Goal: Transaction & Acquisition: Purchase product/service

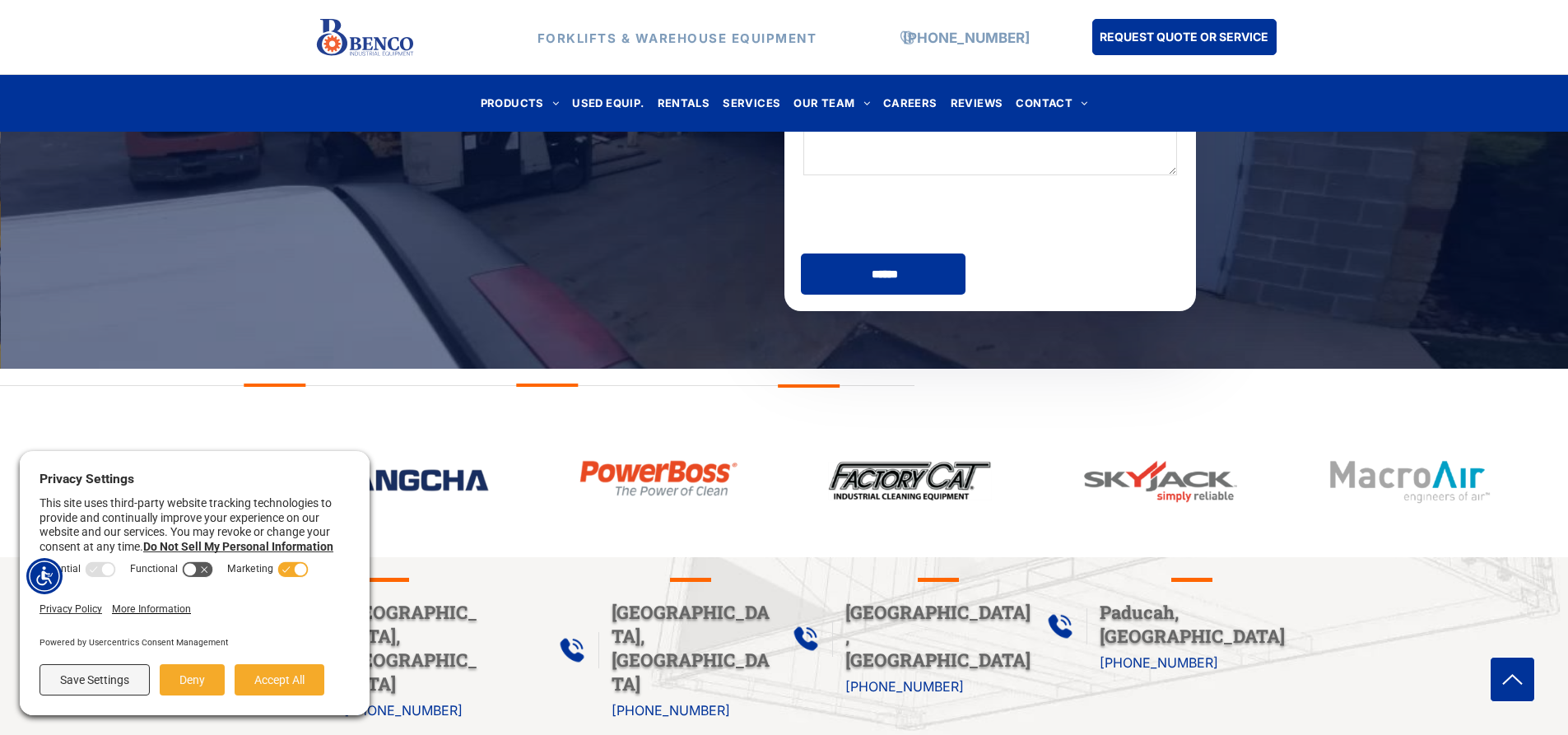
scroll to position [576, 0]
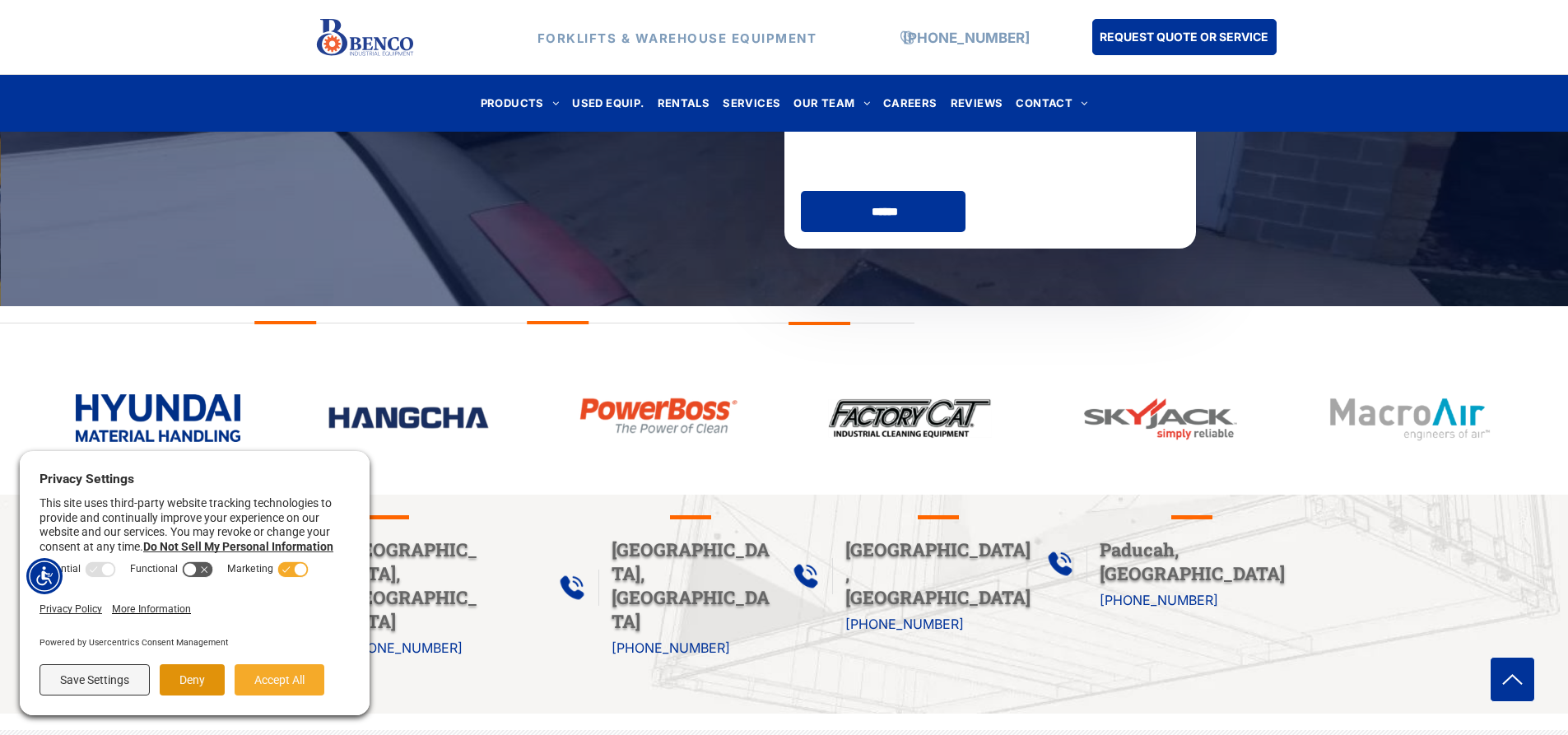
click at [205, 678] on button "Deny" at bounding box center [192, 679] width 65 height 32
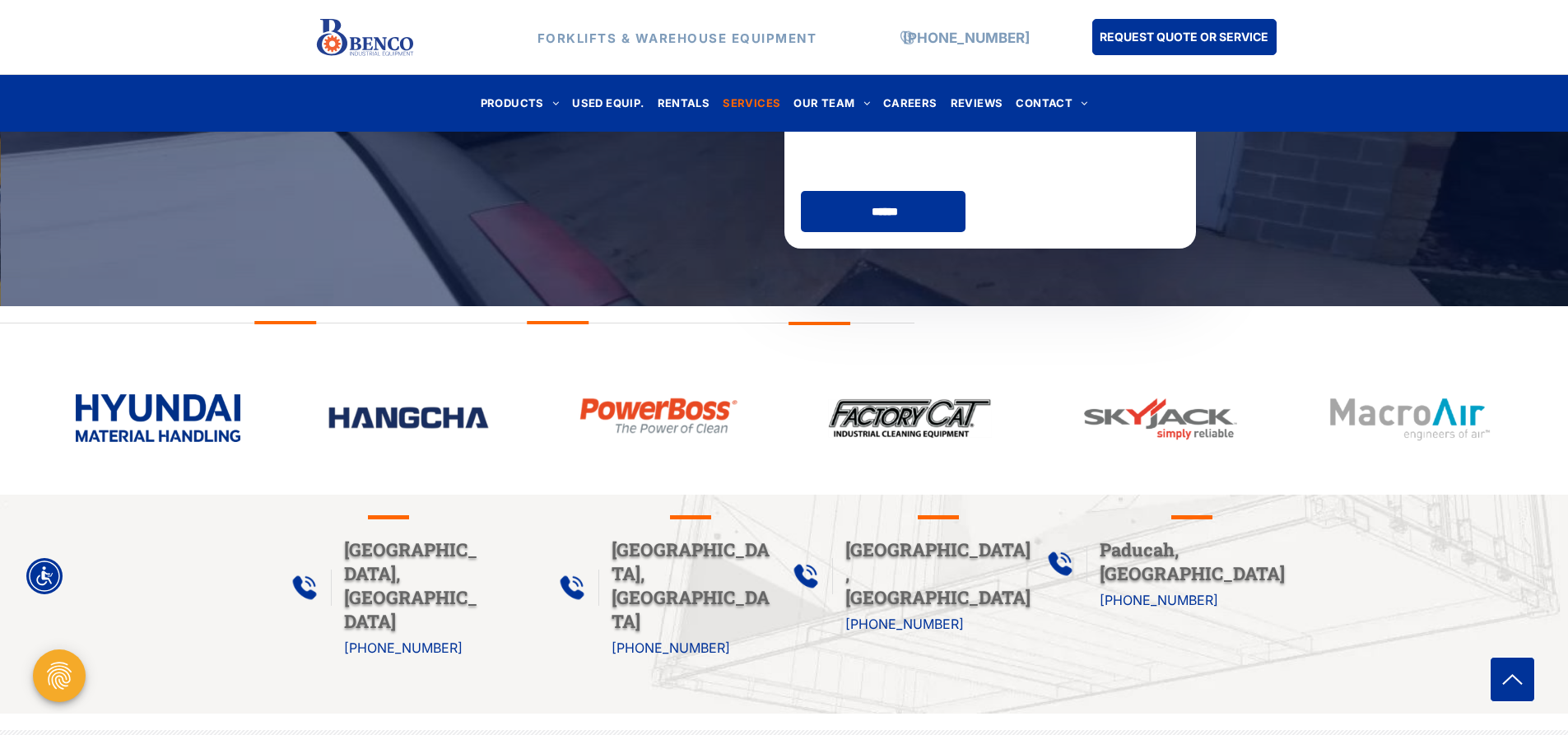
click at [745, 100] on span "SERVICES" at bounding box center [752, 103] width 58 height 23
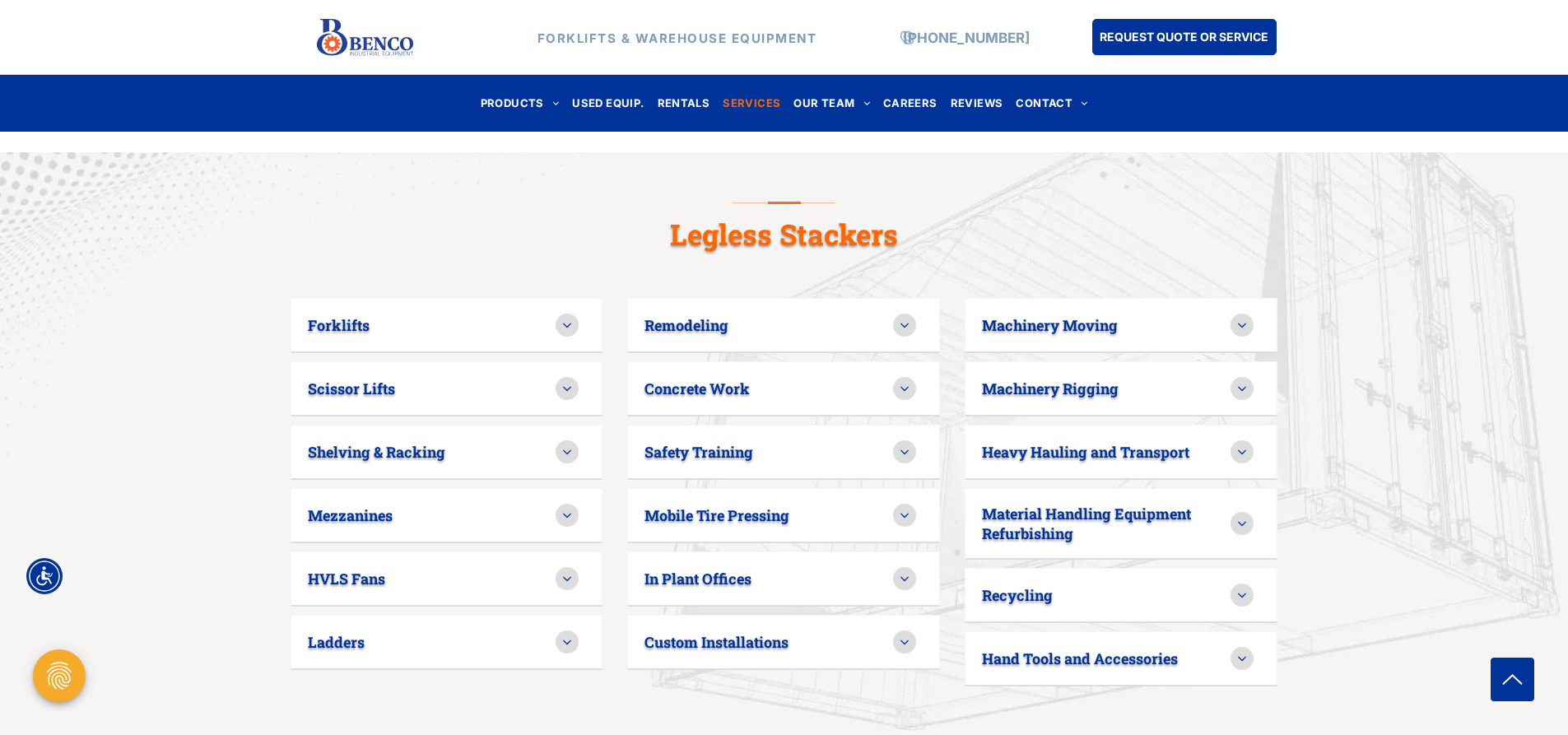
scroll to position [987, 0]
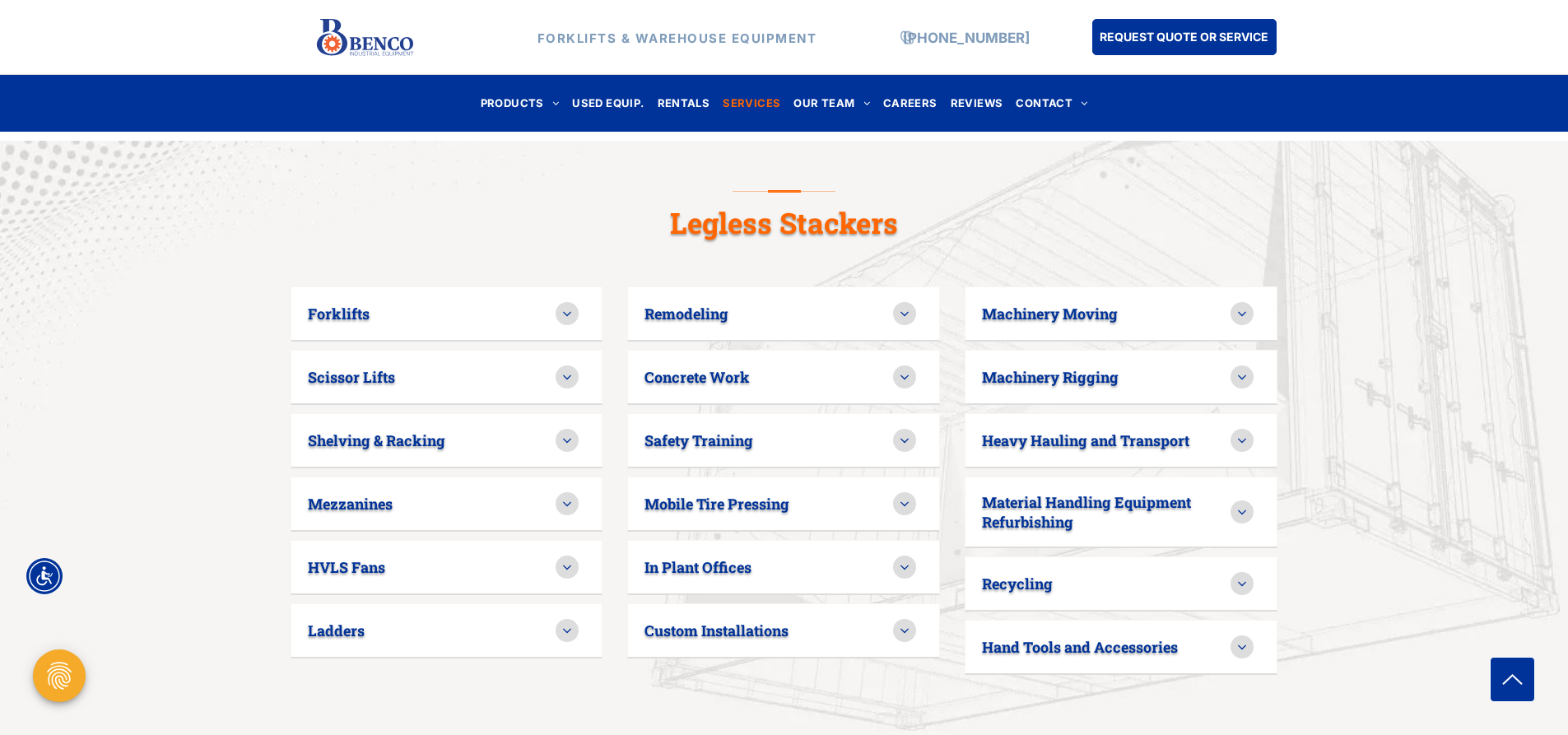
click at [566, 369] on icon at bounding box center [567, 377] width 14 height 14
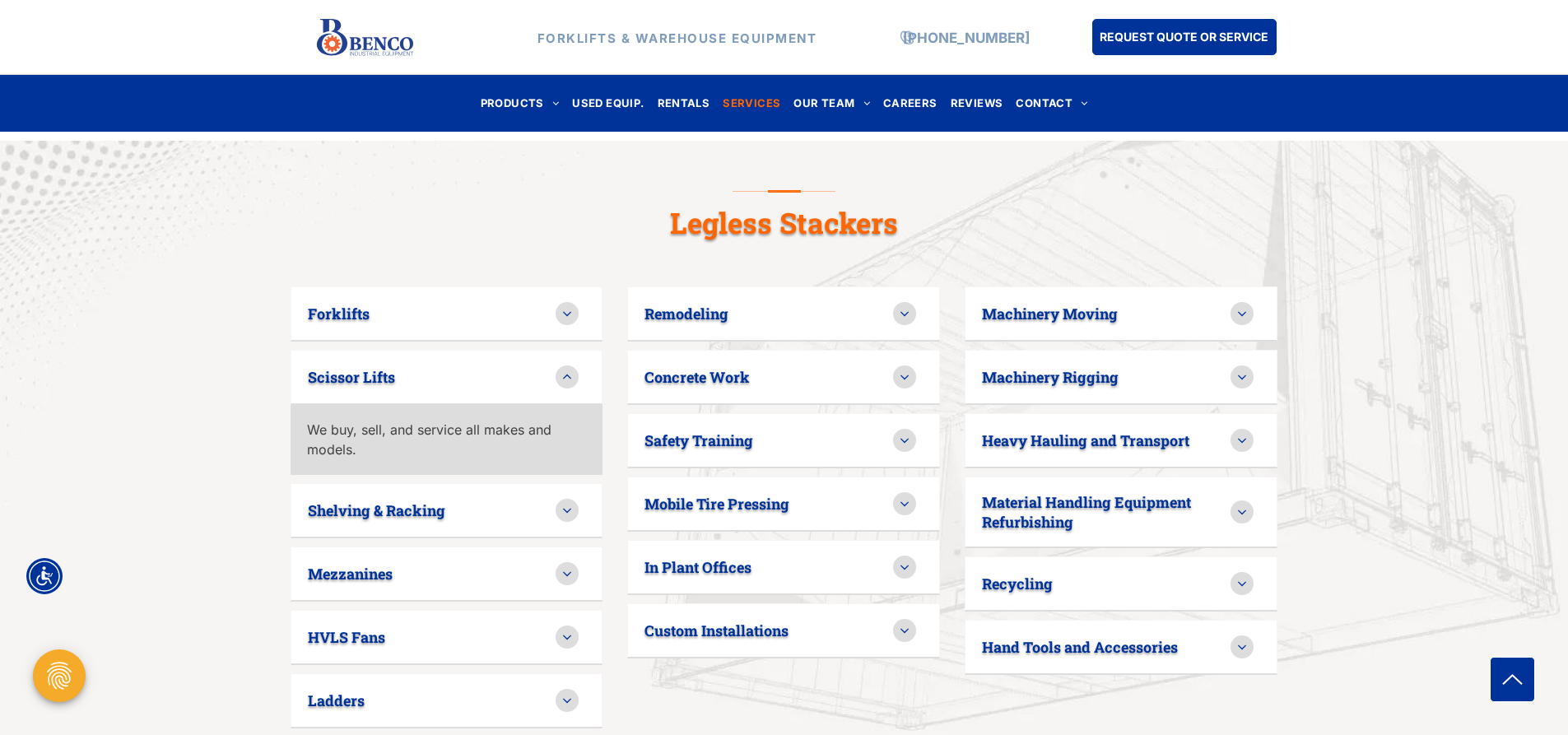
click at [566, 306] on icon at bounding box center [567, 313] width 14 height 14
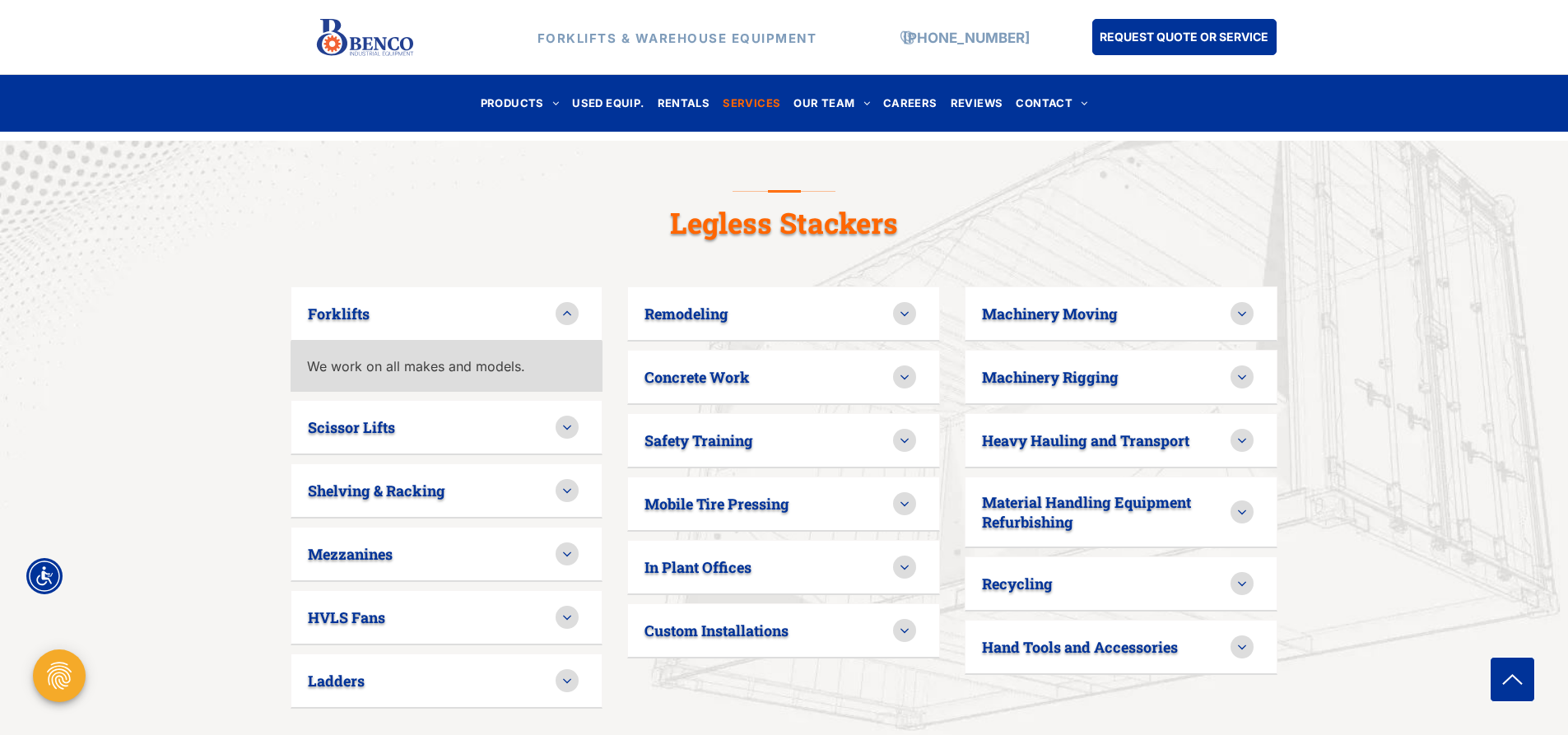
click at [565, 420] on icon at bounding box center [567, 427] width 14 height 14
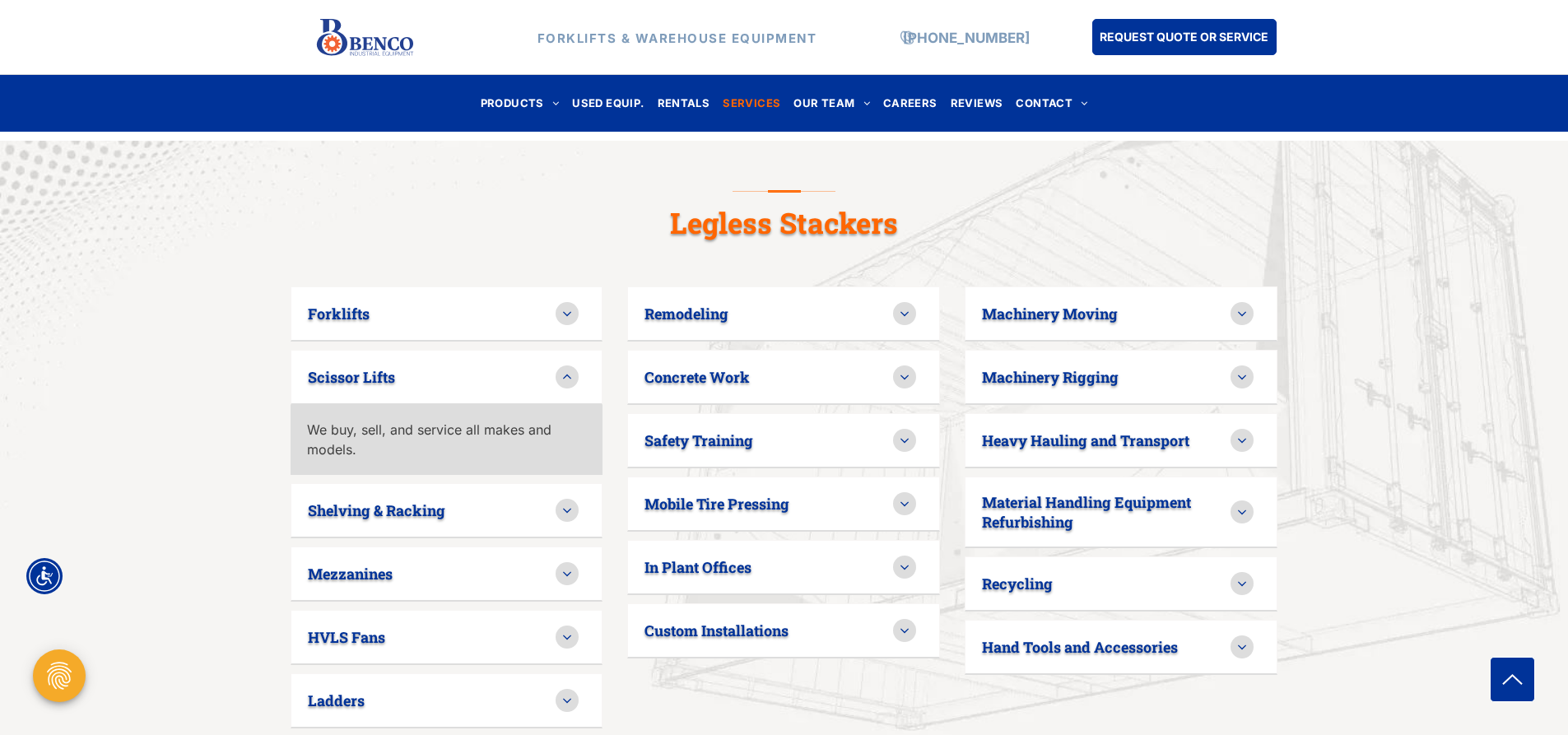
click at [1239, 510] on icon at bounding box center [1242, 512] width 8 height 5
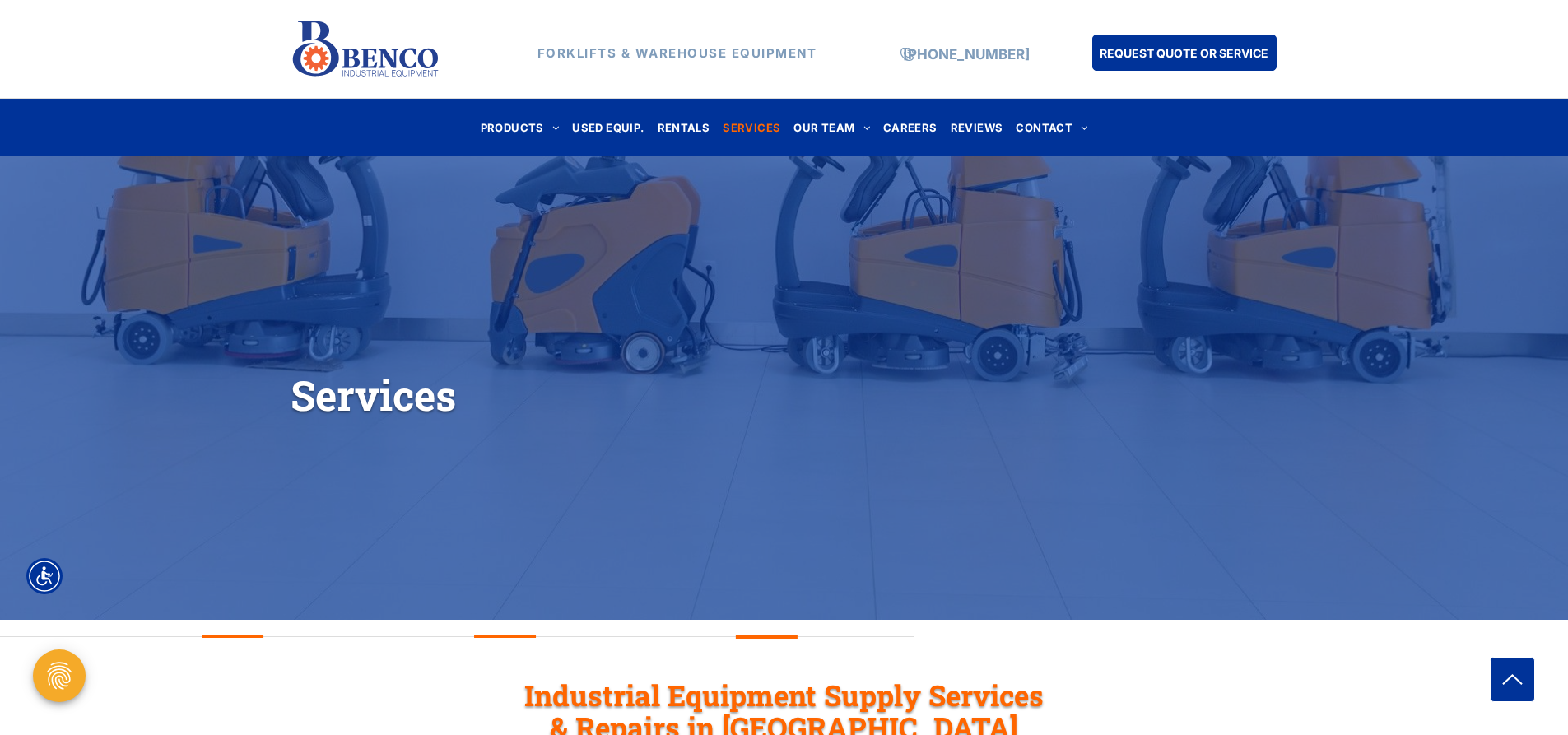
scroll to position [0, 0]
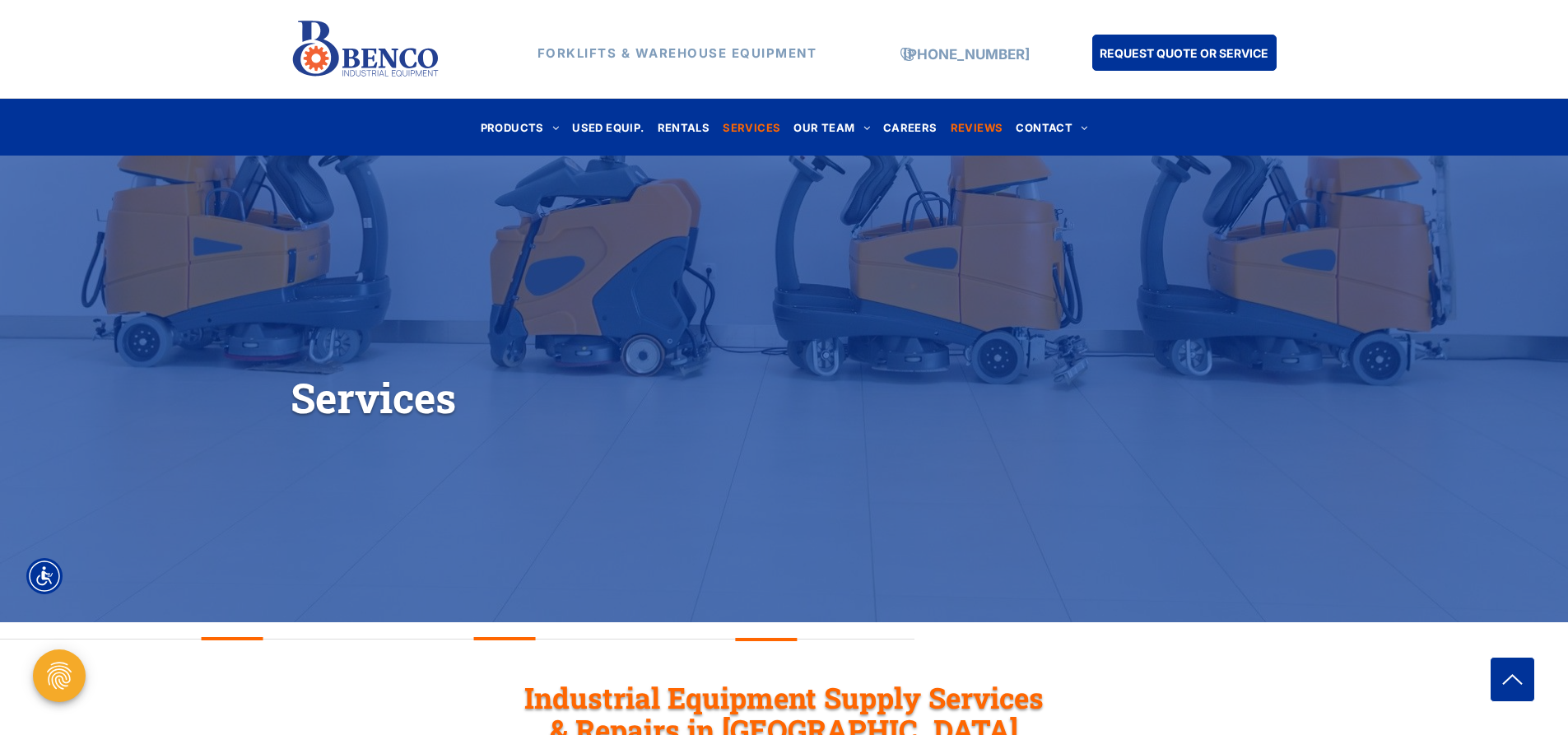
click at [962, 123] on span "REVIEWS" at bounding box center [977, 127] width 52 height 23
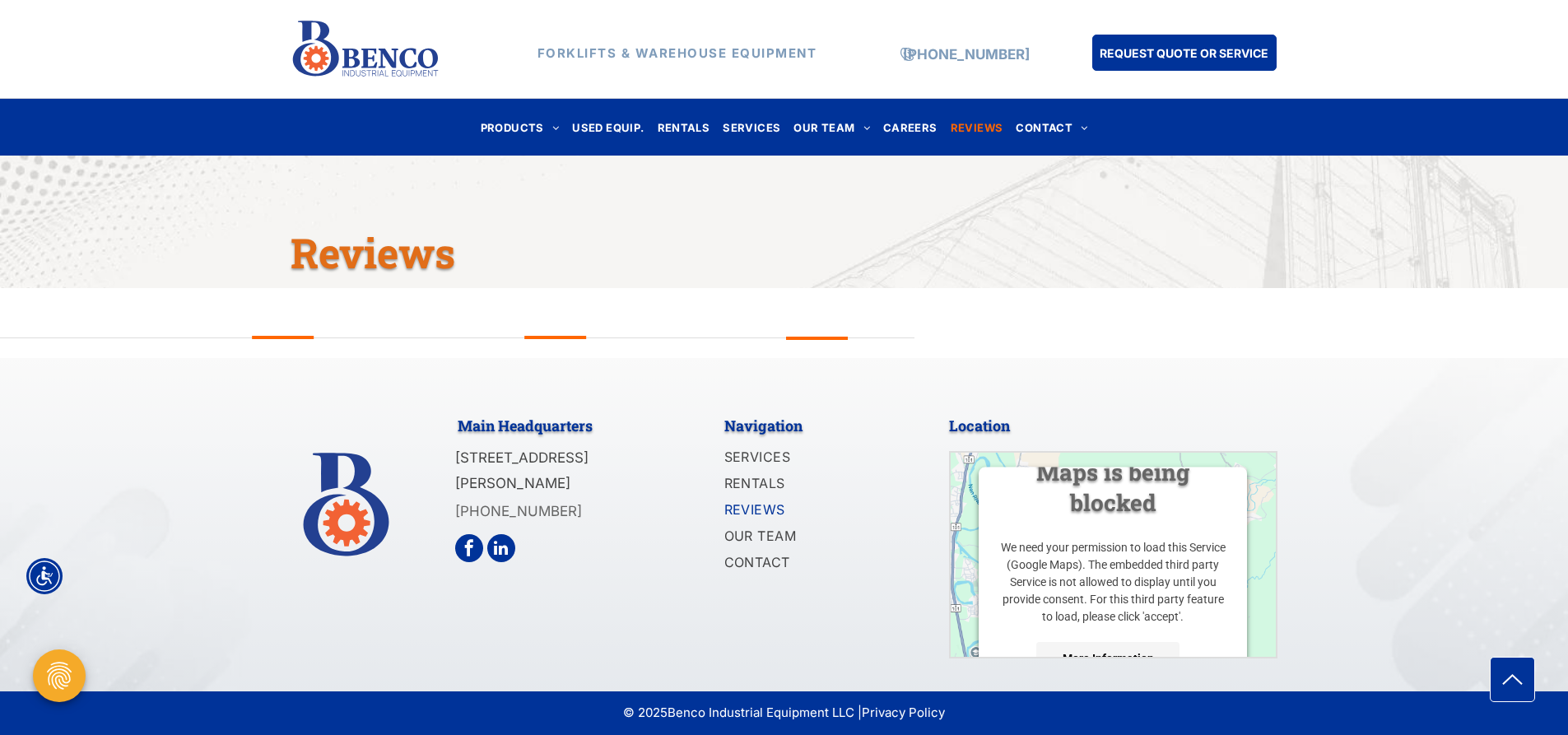
scroll to position [174, 0]
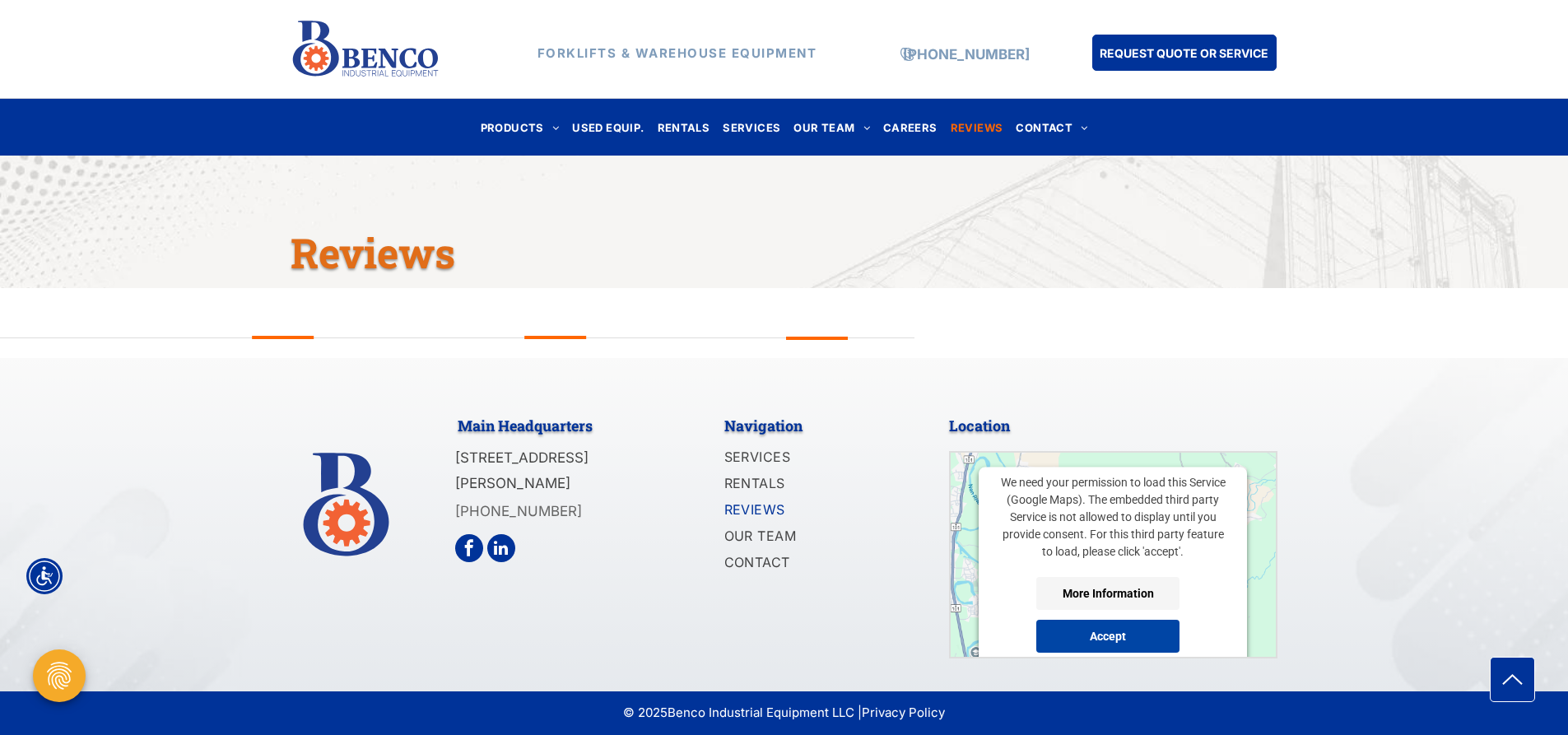
click at [1080, 639] on button "Accept" at bounding box center [1108, 636] width 143 height 33
click at [1080, 633] on button "Accept" at bounding box center [1108, 636] width 143 height 33
click at [1085, 594] on button "More Information" at bounding box center [1108, 593] width 143 height 33
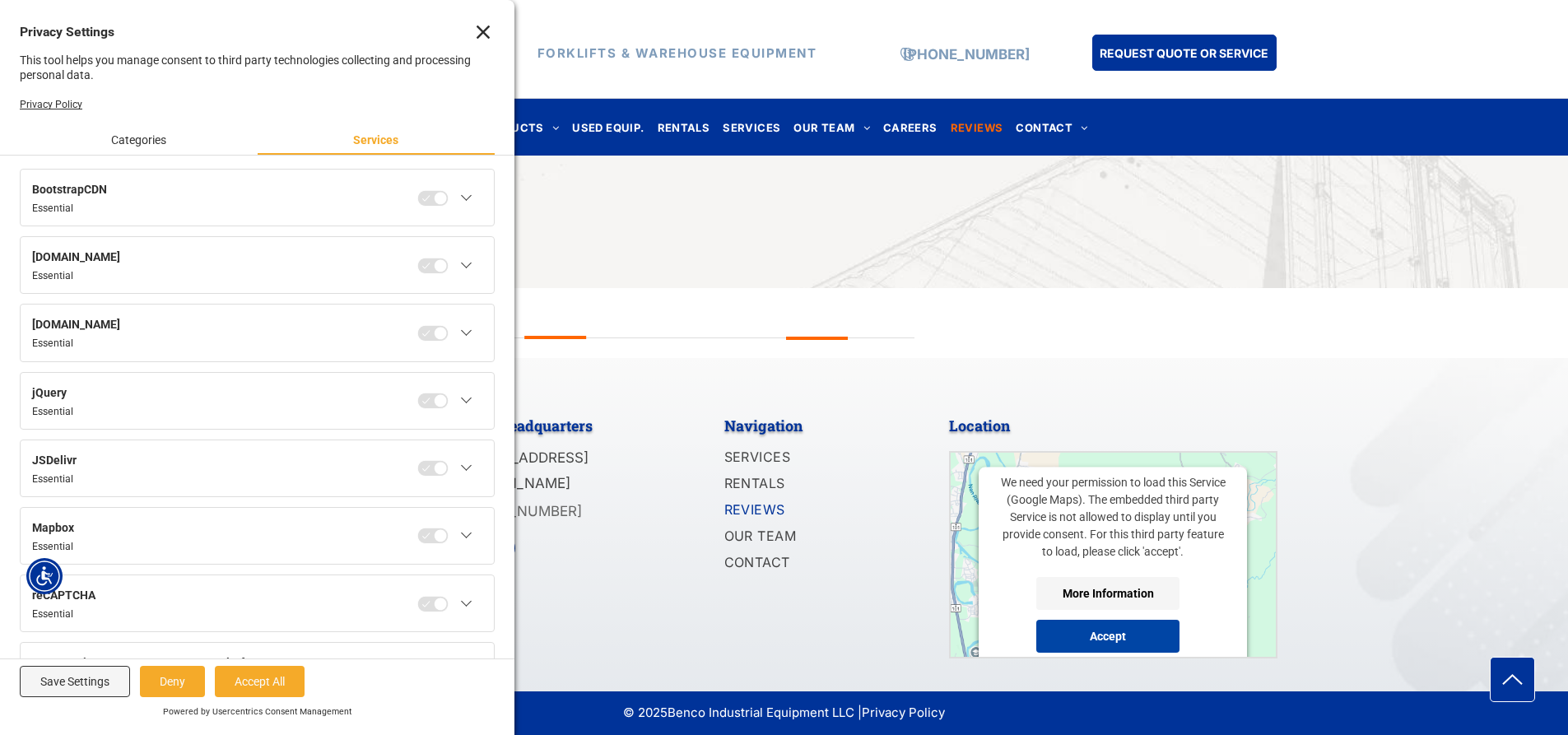
scroll to position [947, 0]
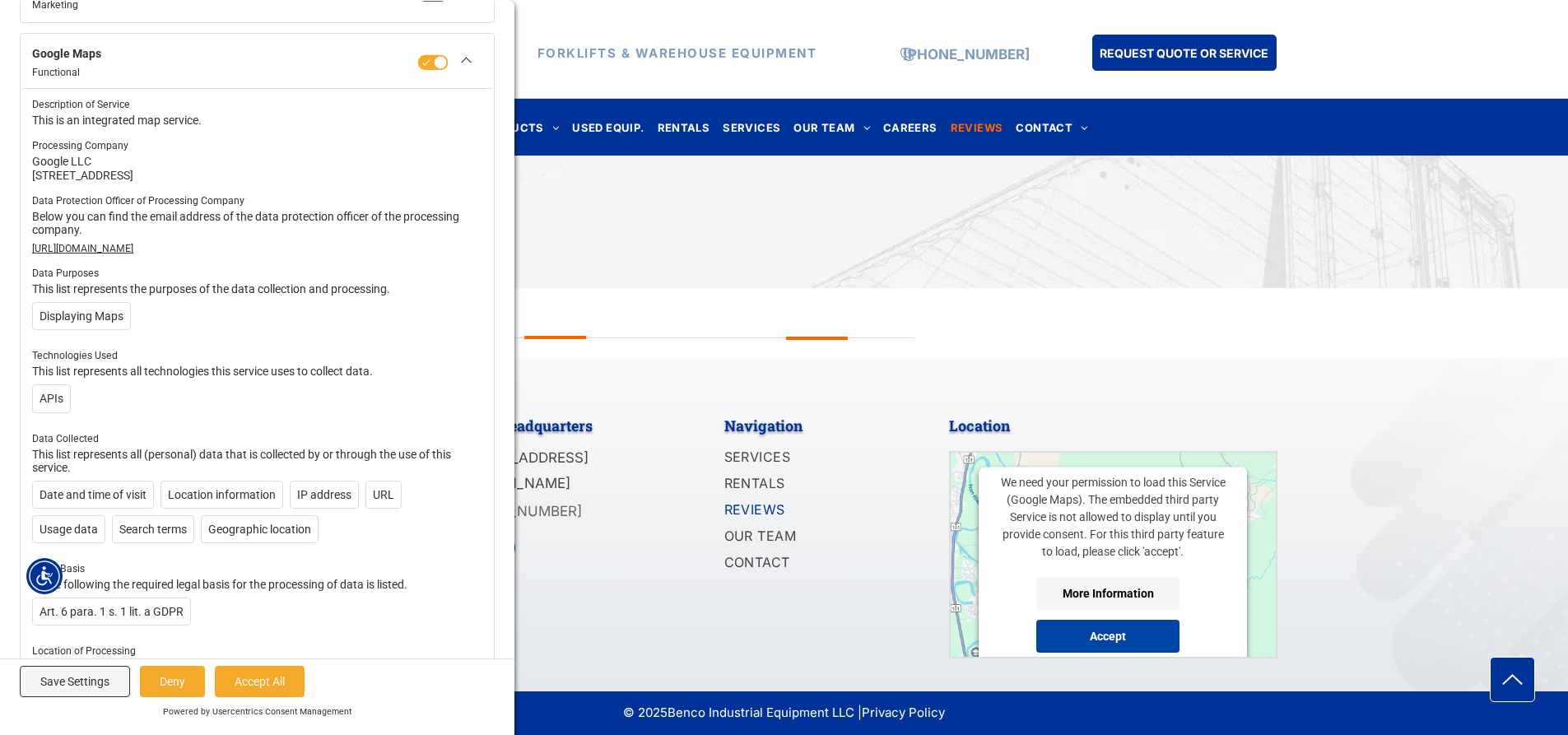
click at [1545, 66] on div "FORKLIFTS & WAREHOUSE EQUIPMENT (888) 946-8236 REQUEST QUOTE OR SERVICE" at bounding box center [784, 50] width 1568 height 99
click at [1432, 61] on div "FORKLIFTS & WAREHOUSE EQUIPMENT (888) 946-8236 REQUEST QUOTE OR SERVICE" at bounding box center [784, 50] width 1568 height 99
click at [1404, 58] on div "FORKLIFTS & WAREHOUSE EQUIPMENT (888) 946-8236 REQUEST QUOTE OR SERVICE" at bounding box center [784, 50] width 1568 height 99
click at [846, 14] on div "FORKLIFTS & WAREHOUSE EQUIPMENT (888) 946-8236 REQUEST QUOTE OR SERVICE" at bounding box center [784, 50] width 1568 height 99
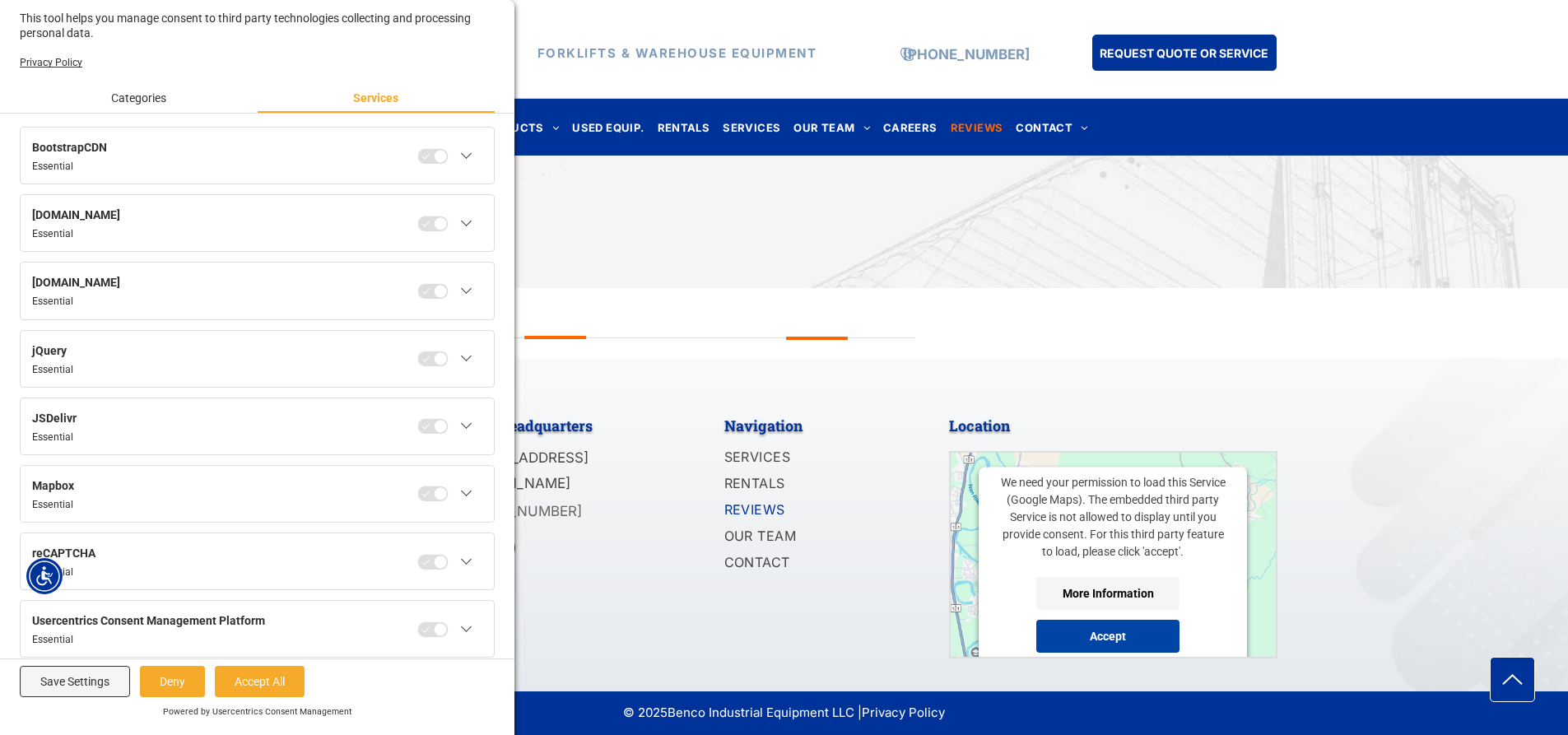
scroll to position [0, 0]
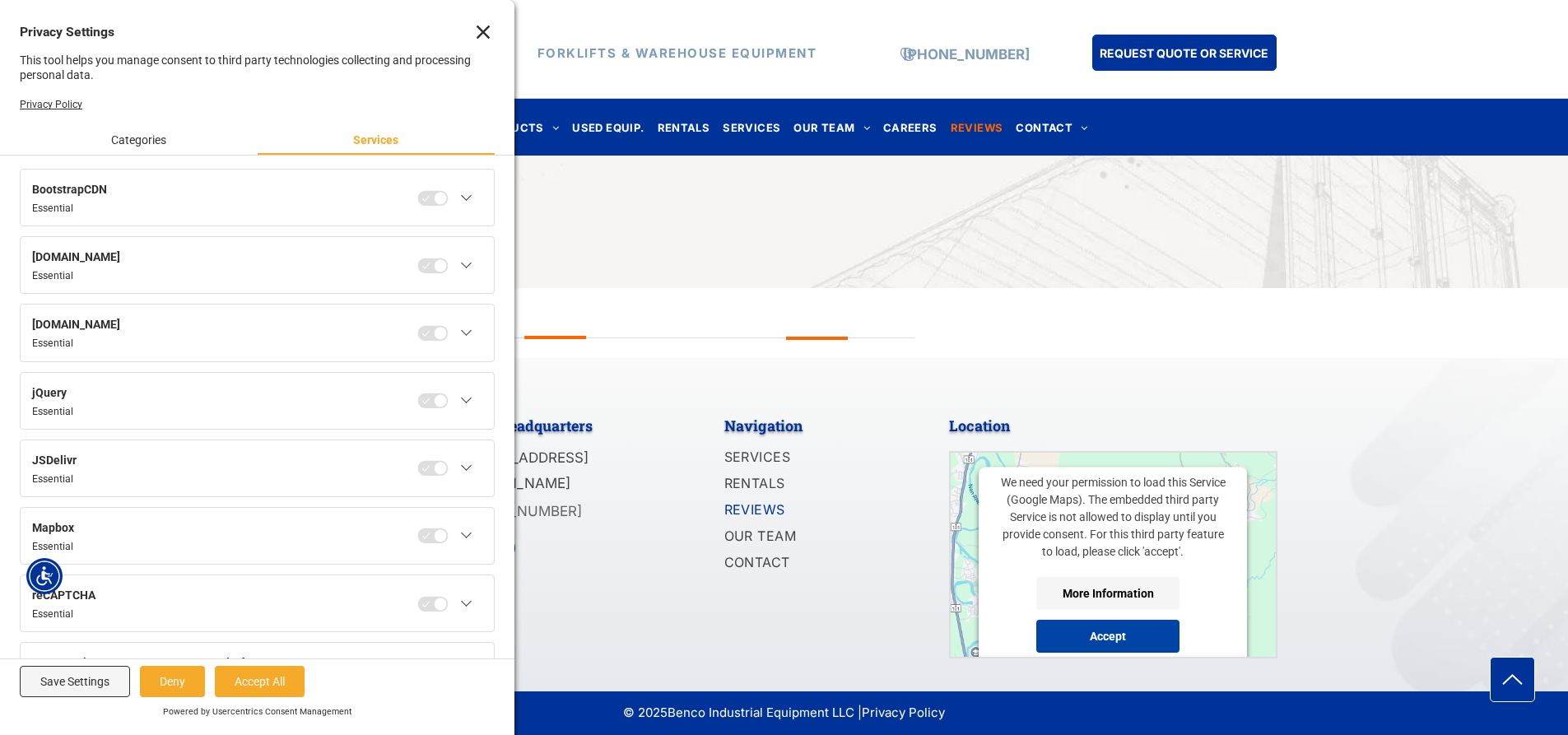
click at [477, 35] on icon "Close" at bounding box center [483, 32] width 14 height 14
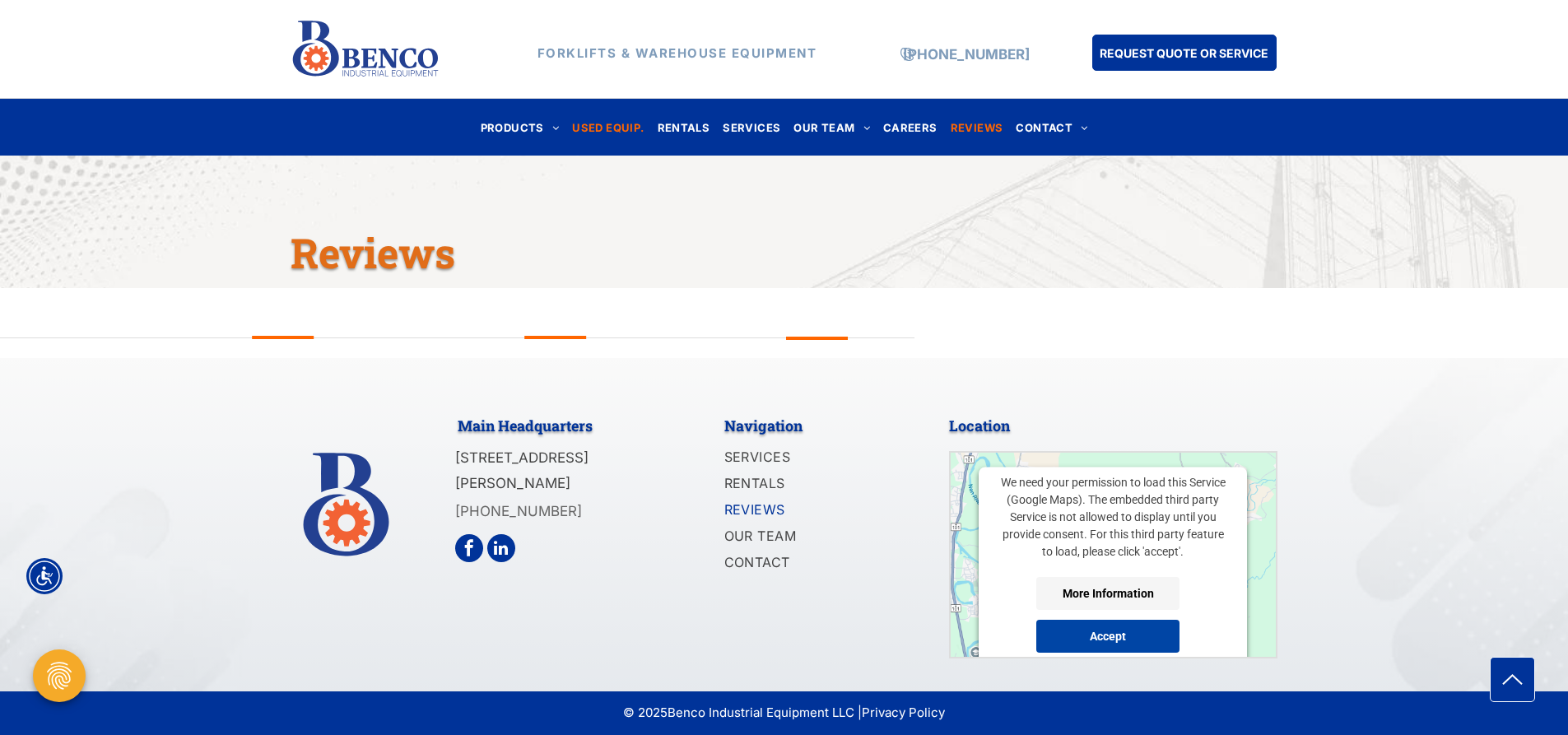
click at [616, 128] on span "USED EQUIP." at bounding box center [607, 127] width 71 height 23
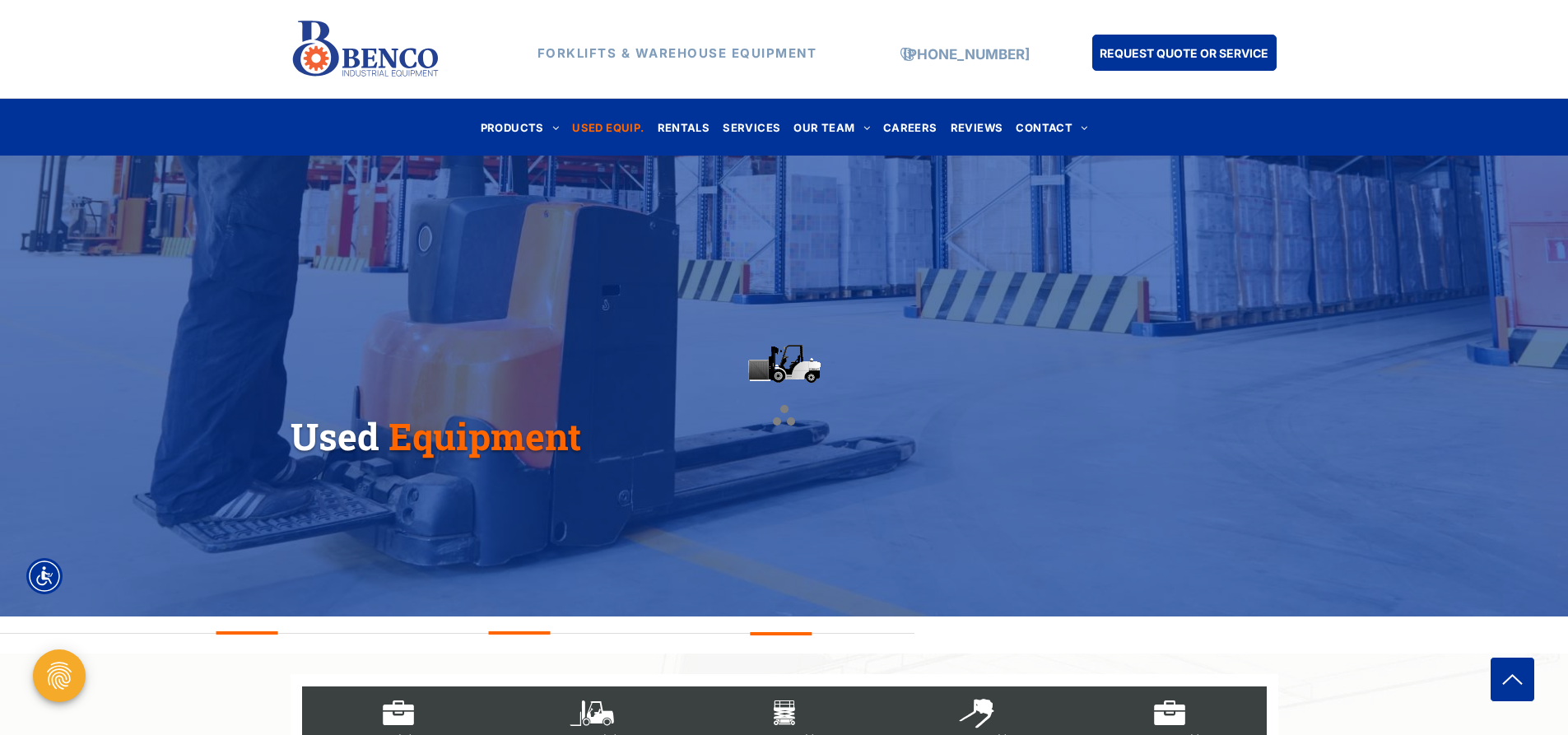
scroll to position [82, 0]
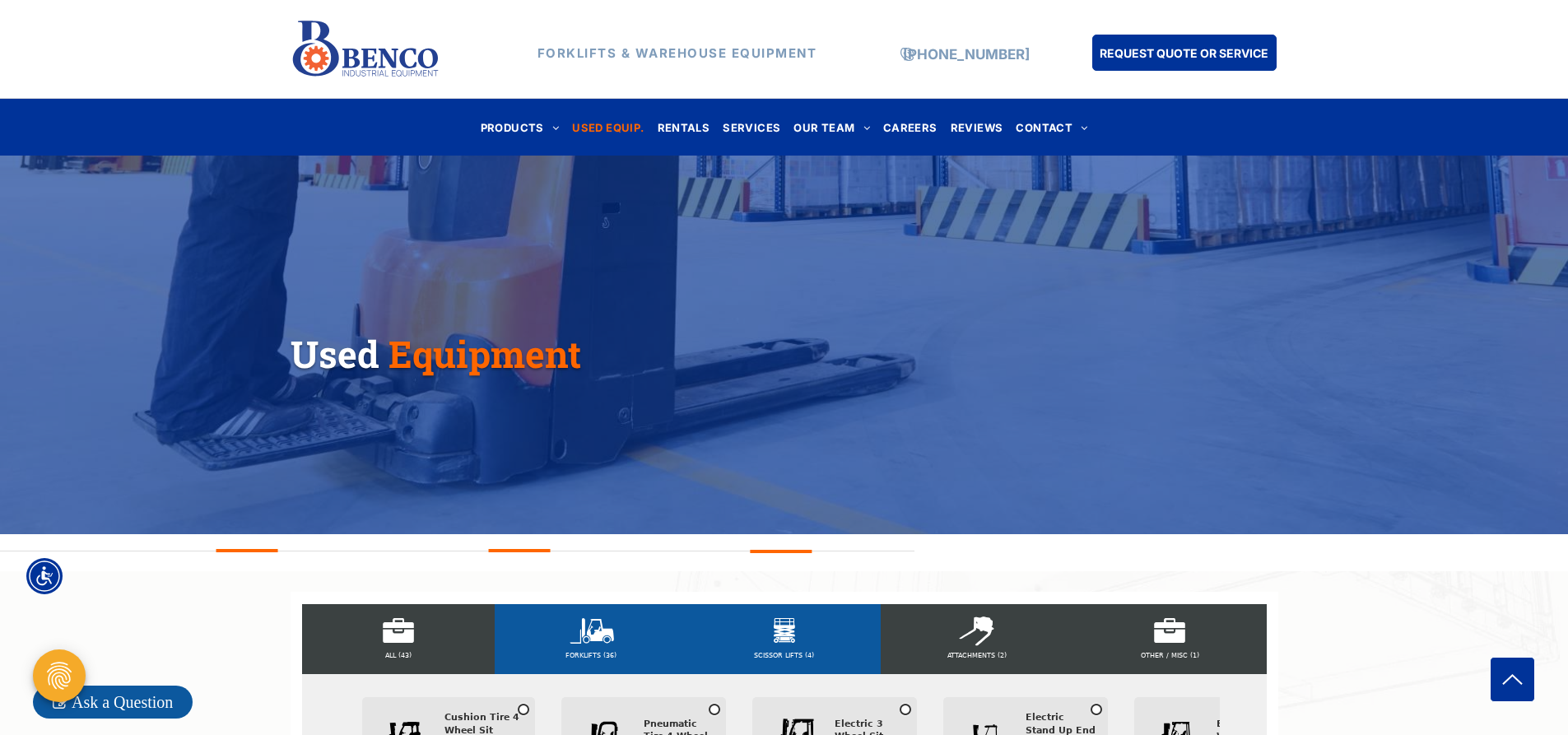
click at [783, 642] on div "SCISSOR LIFTS (4)" at bounding box center [784, 639] width 193 height 70
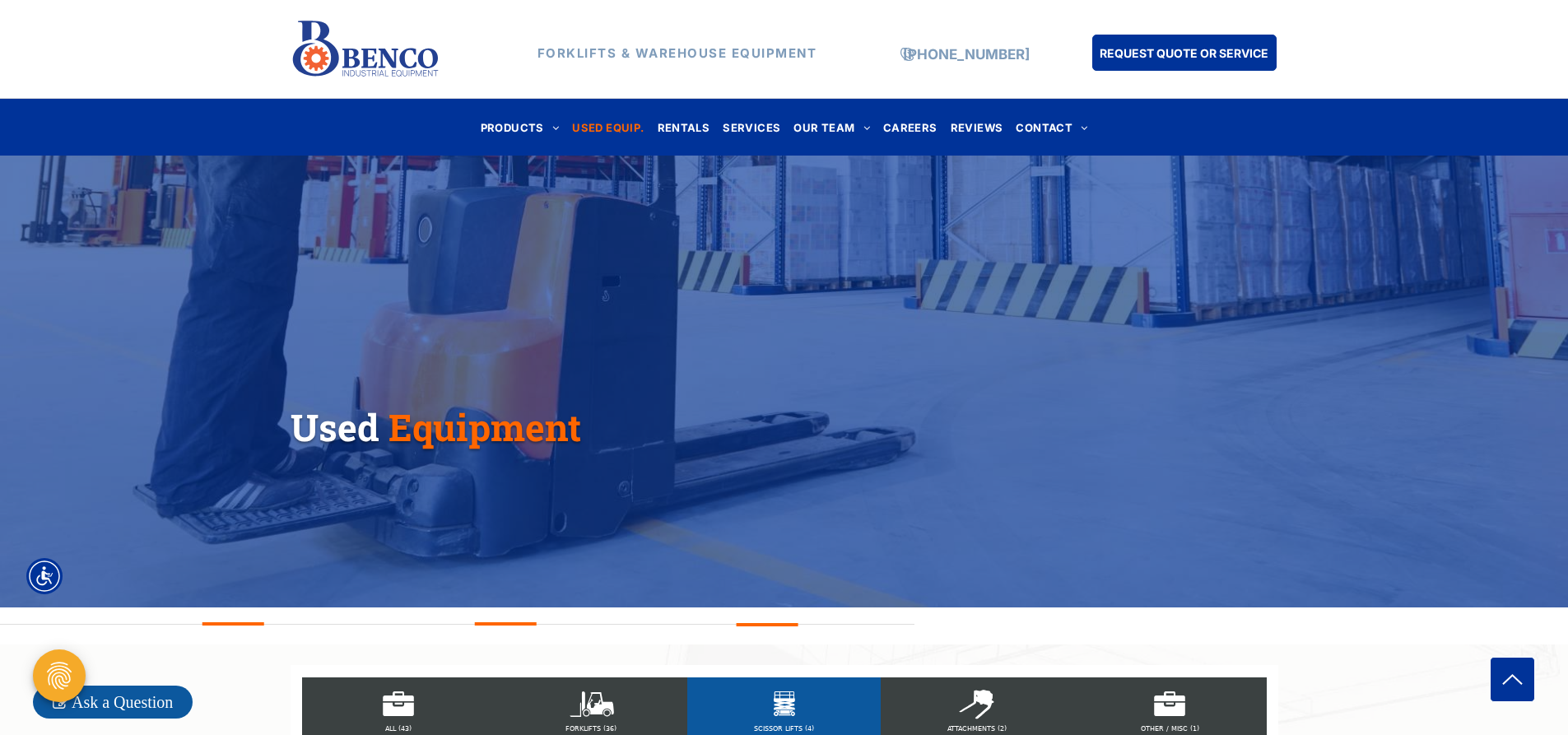
scroll to position [0, 0]
